Goal: Task Accomplishment & Management: Manage account settings

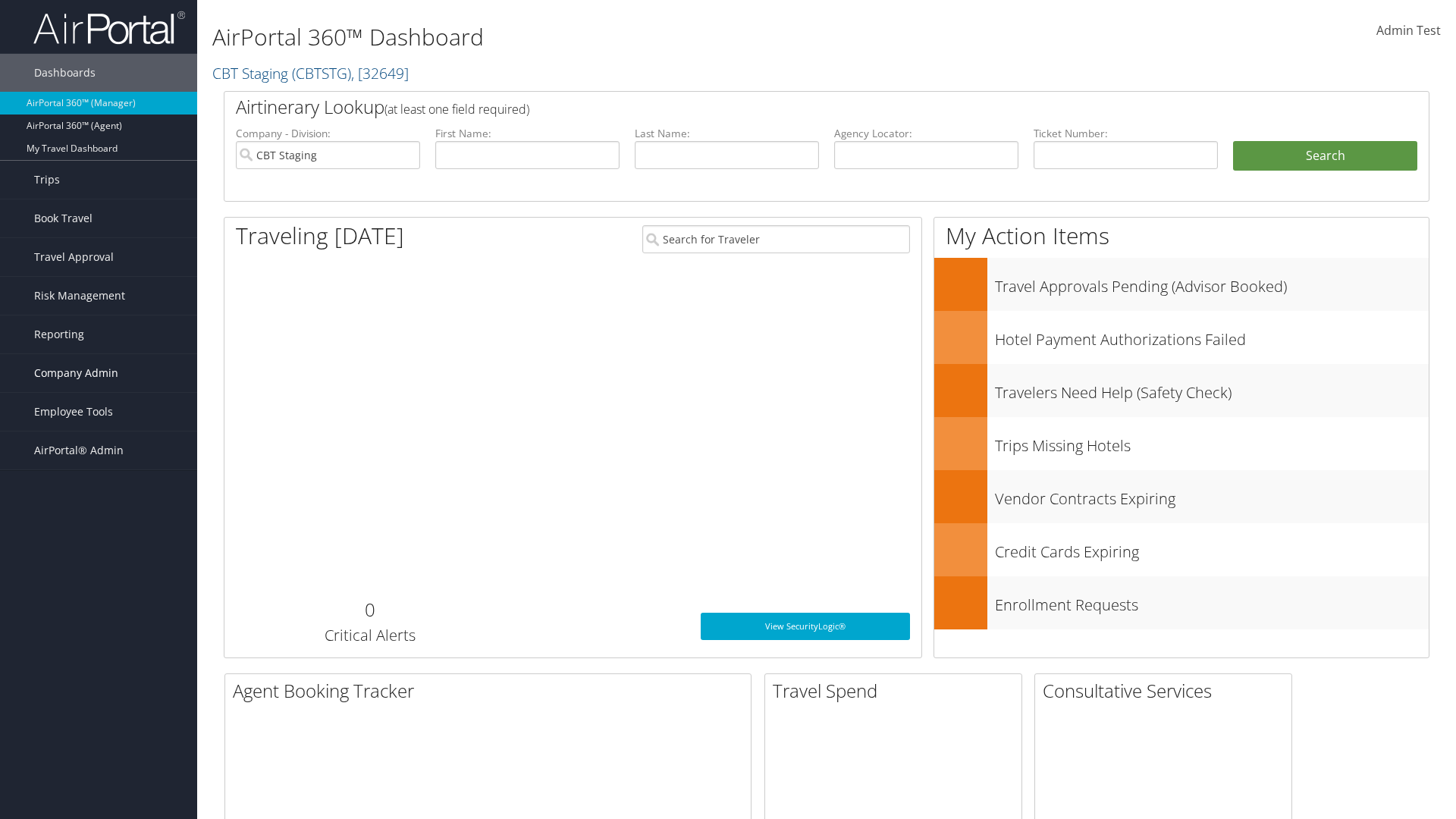
click at [99, 373] on span "Company Admin" at bounding box center [76, 373] width 84 height 38
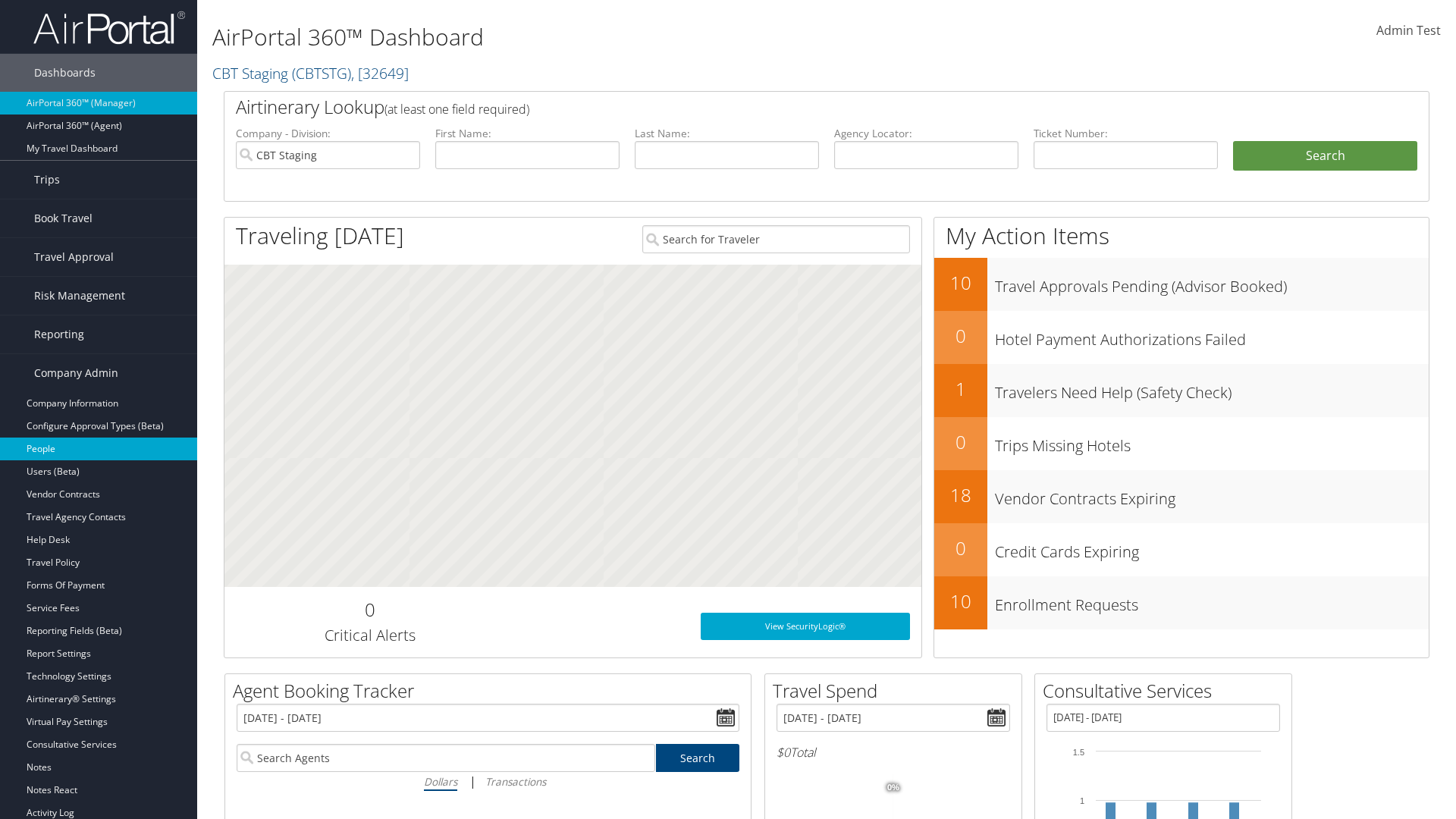
click at [99, 449] on link "People" at bounding box center [99, 449] width 197 height 23
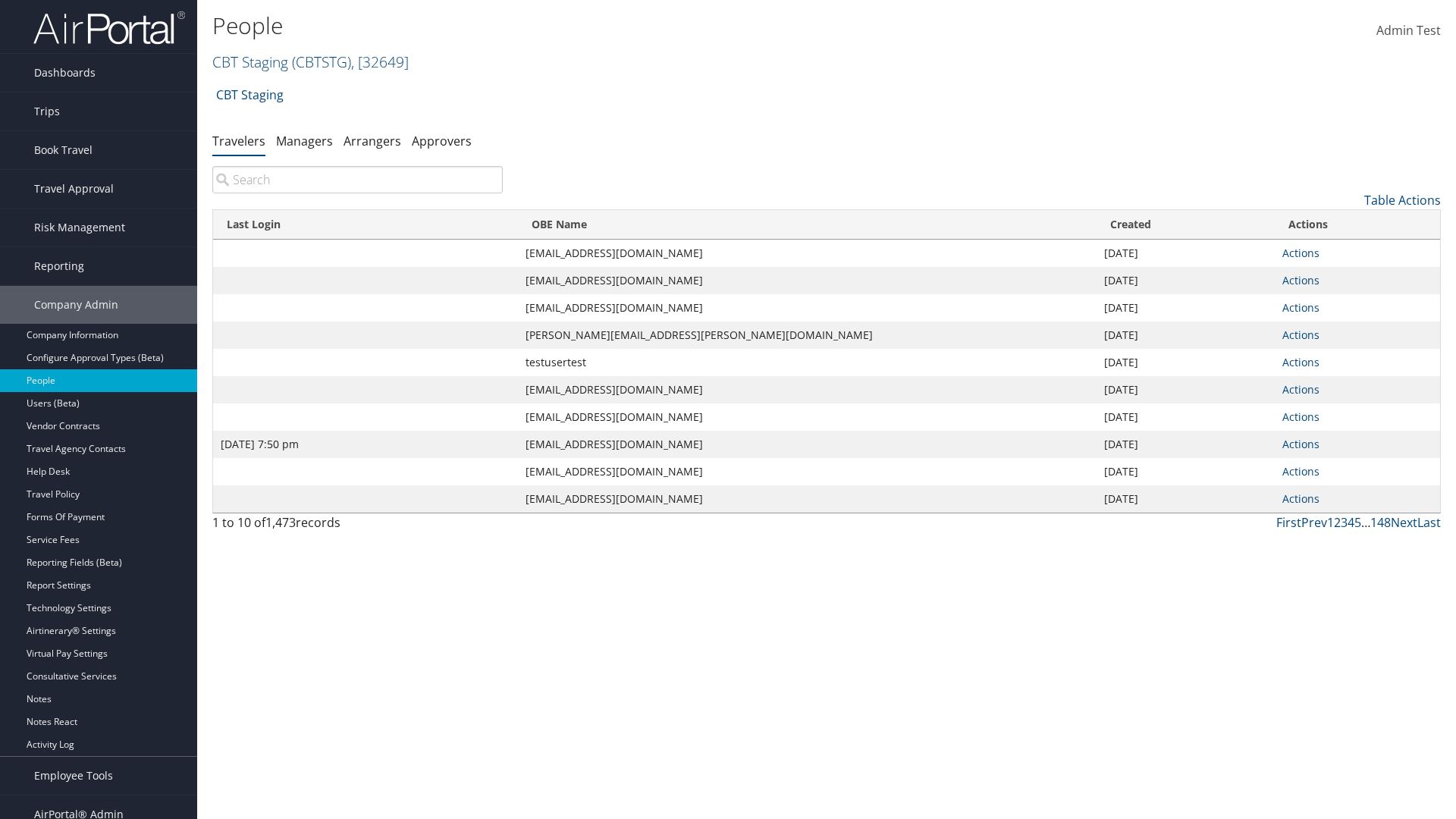
click at [357, 180] on input "search" at bounding box center [357, 180] width 291 height 28
type input "Jan 9, 2024 7:50 pm"
